Goal: Information Seeking & Learning: Learn about a topic

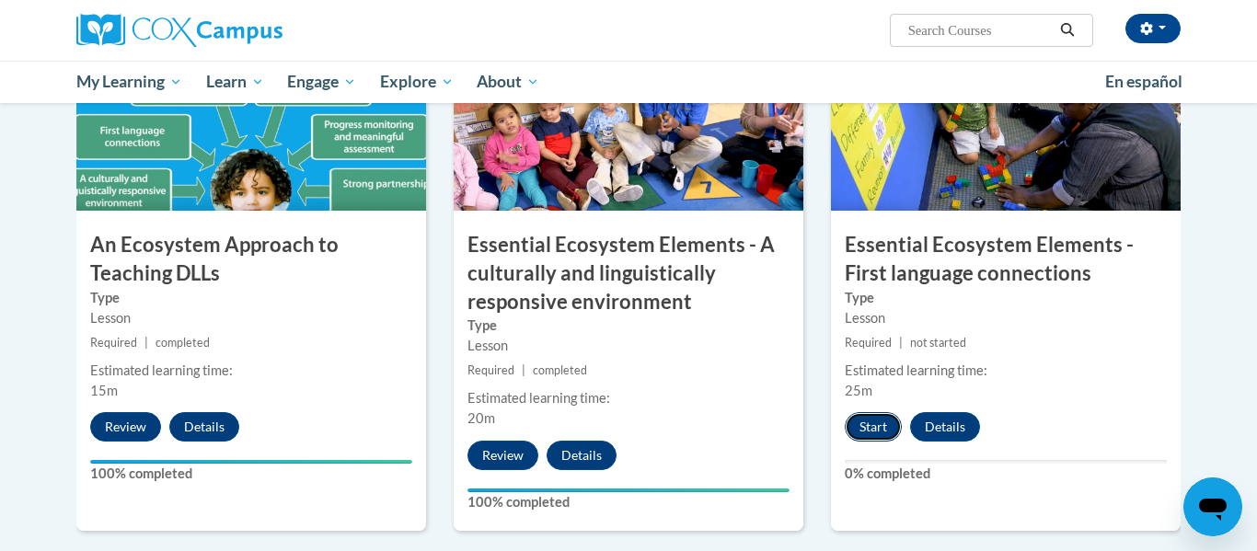
click at [874, 434] on button "Start" at bounding box center [873, 426] width 57 height 29
